Goal: Task Accomplishment & Management: Complete application form

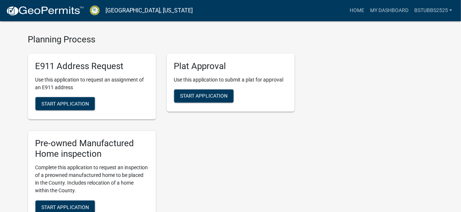
scroll to position [547, 0]
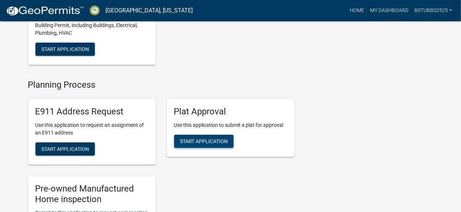
click at [206, 144] on span "Start Application" at bounding box center [204, 141] width 48 height 6
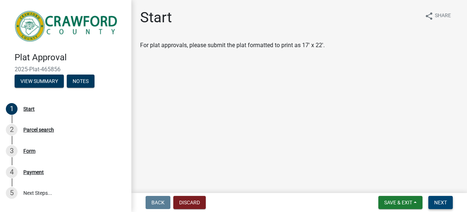
click at [439, 200] on span "Next" at bounding box center [440, 202] width 13 height 6
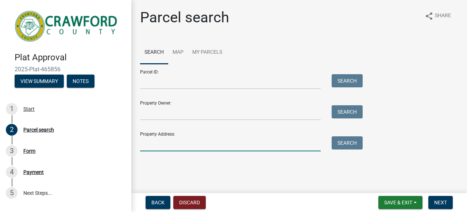
click at [177, 142] on input "Property Address:" at bounding box center [230, 143] width 181 height 15
type input "3031 [PERSON_NAME]"
click at [340, 141] on button "Search" at bounding box center [347, 142] width 31 height 13
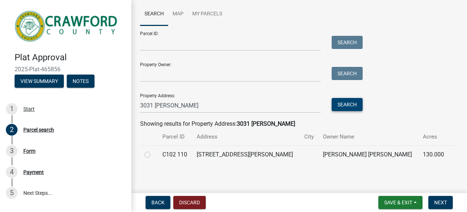
scroll to position [40, 0]
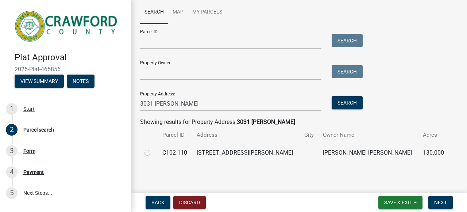
click at [153, 148] on label at bounding box center [153, 148] width 0 height 0
click at [153, 153] on 110 "radio" at bounding box center [155, 150] width 5 height 5
radio 110 "true"
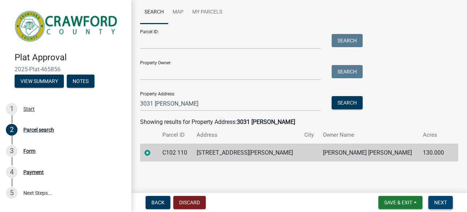
click at [438, 198] on button "Next" at bounding box center [440, 202] width 24 height 13
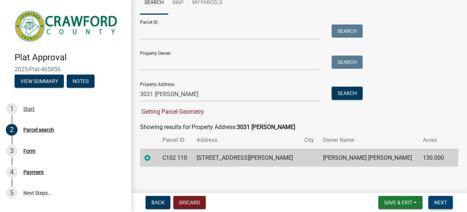
scroll to position [55, 0]
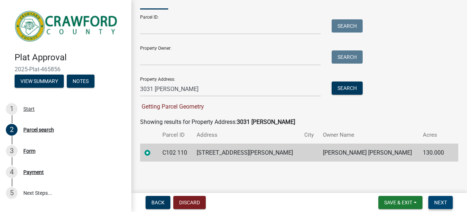
click at [444, 202] on span "Next" at bounding box center [440, 202] width 13 height 6
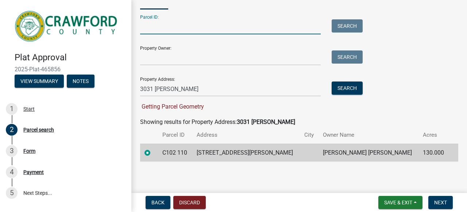
click at [176, 29] on input "Parcel ID:" at bounding box center [230, 26] width 181 height 15
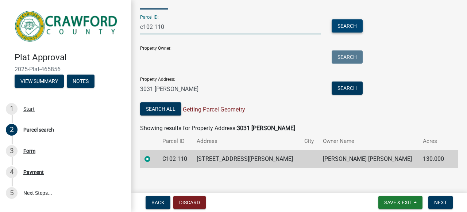
type input "c102 110"
click at [340, 26] on button "Search" at bounding box center [347, 25] width 31 height 13
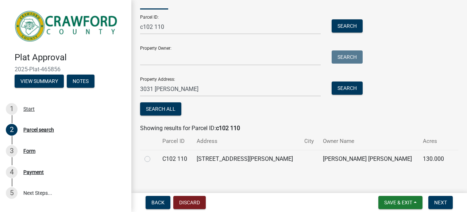
click at [153, 154] on label at bounding box center [153, 154] width 0 height 0
click at [153, 157] on 110 "radio" at bounding box center [155, 156] width 5 height 5
radio 110 "true"
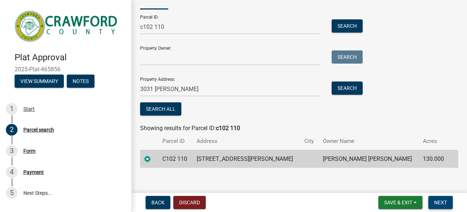
click at [437, 200] on span "Next" at bounding box center [440, 202] width 13 height 6
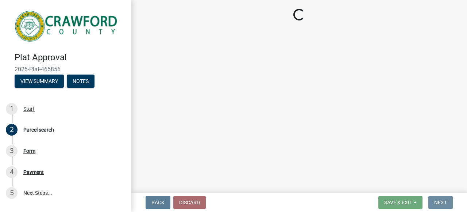
scroll to position [0, 0]
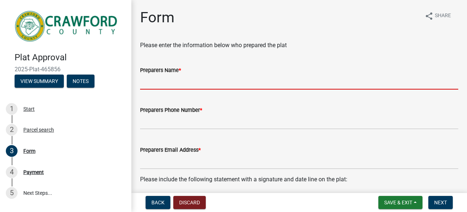
click at [191, 80] on input "Preparers Name *" at bounding box center [299, 81] width 318 height 15
type input "[PERSON_NAME]"
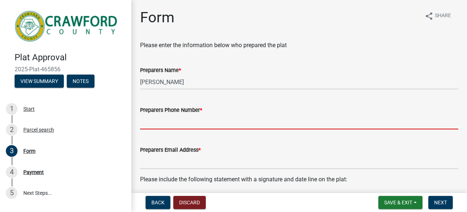
click at [162, 123] on input "Preparers Phone Number *" at bounding box center [299, 121] width 318 height 15
type input "[PHONE_NUMBER]"
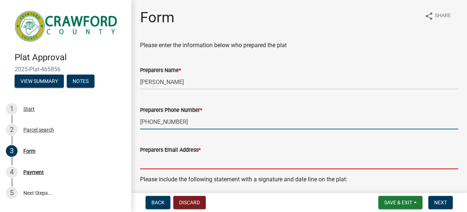
click at [179, 161] on input "Preparers Email Address *" at bounding box center [299, 161] width 318 height 15
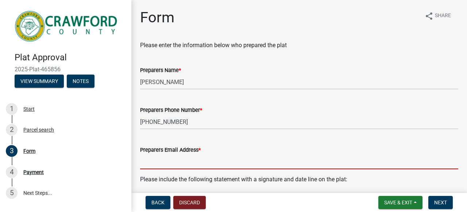
type input "[PERSON_NAME][EMAIL_ADDRESS][DOMAIN_NAME]"
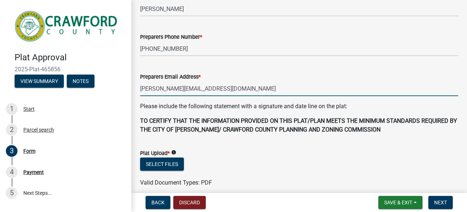
scroll to position [109, 0]
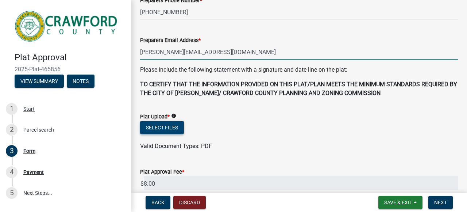
click at [164, 128] on button "Select files" at bounding box center [162, 127] width 44 height 13
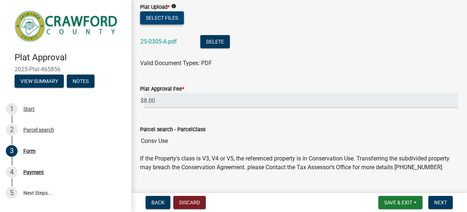
scroll to position [243, 0]
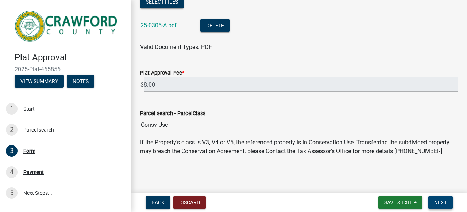
click at [439, 200] on span "Next" at bounding box center [440, 202] width 13 height 6
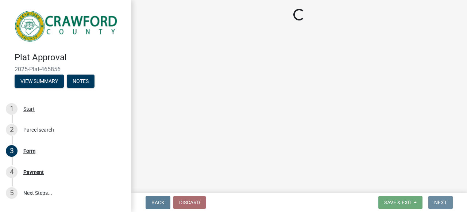
scroll to position [0, 0]
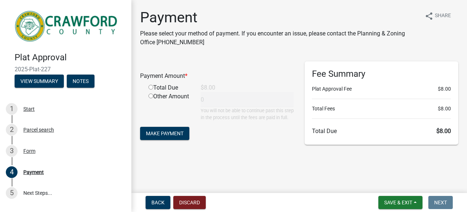
click at [152, 89] on input "radio" at bounding box center [150, 87] width 5 height 5
radio input "true"
type input "8"
click at [165, 136] on span "Make Payment" at bounding box center [165, 133] width 38 height 6
